Goal: Transaction & Acquisition: Obtain resource

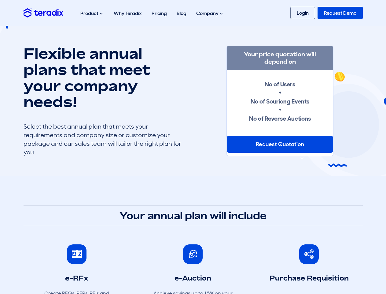
click at [280, 144] on div "Request Quotation" at bounding box center [280, 144] width 106 height 17
